Goal: Transaction & Acquisition: Purchase product/service

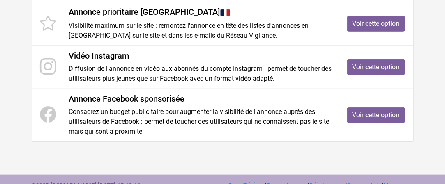
scroll to position [82, 0]
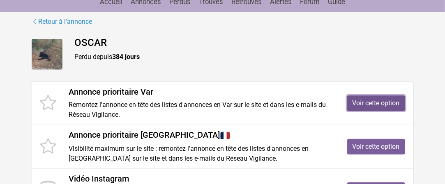
click at [368, 105] on link "Voir cette option" at bounding box center [376, 104] width 58 height 16
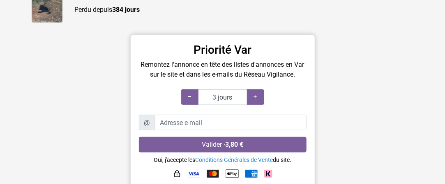
scroll to position [41, 0]
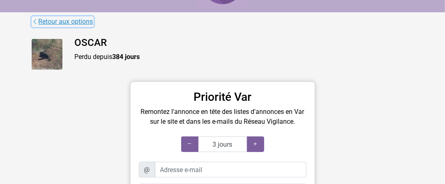
click at [61, 22] on link "Retour aux options" at bounding box center [63, 21] width 62 height 11
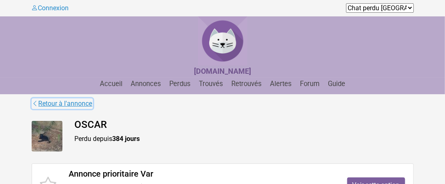
click at [83, 104] on link "Retour à l'annonce" at bounding box center [62, 104] width 61 height 11
